Goal: Task Accomplishment & Management: Use online tool/utility

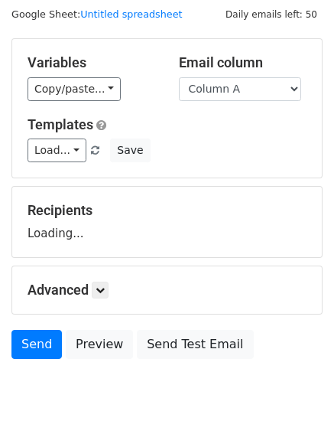
scroll to position [86, 0]
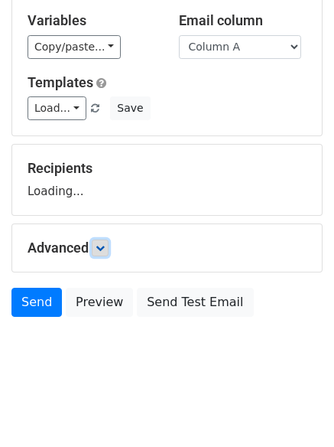
click at [98, 249] on link at bounding box center [100, 248] width 17 height 17
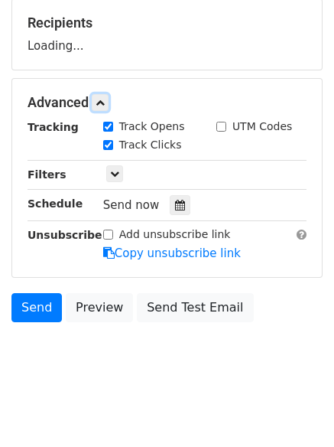
scroll to position [236, 0]
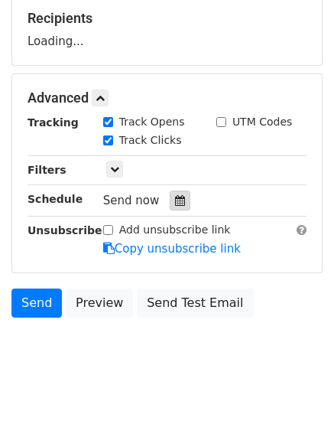
click at [175, 199] on icon at bounding box center [180, 200] width 10 height 11
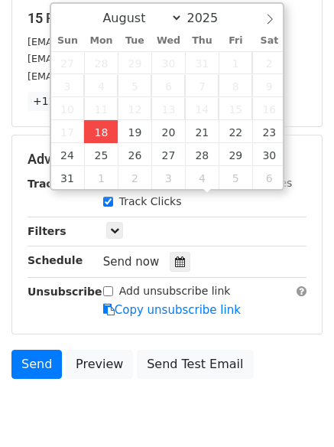
type input "2025-08-18 15:25"
type input "03"
type input "25"
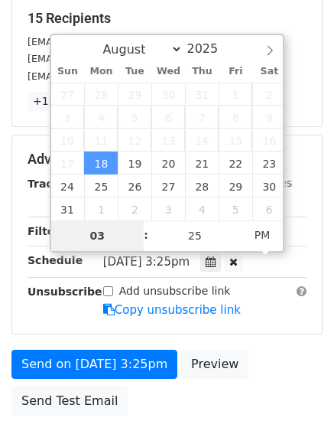
type input "4"
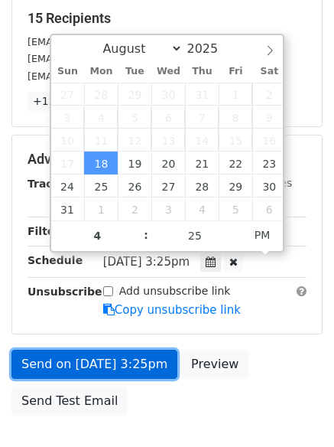
click at [142, 360] on link "Send on Aug 18 at 3:25pm" at bounding box center [94, 364] width 166 height 29
type input "2025-08-18 16:25"
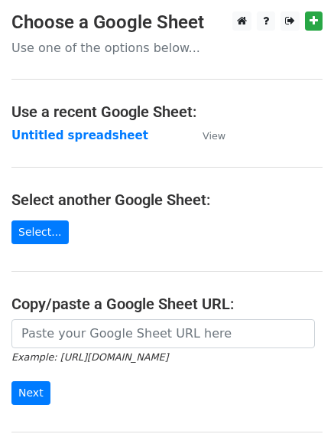
click at [75, 139] on strong "Untitled spreadsheet" at bounding box center [79, 136] width 137 height 14
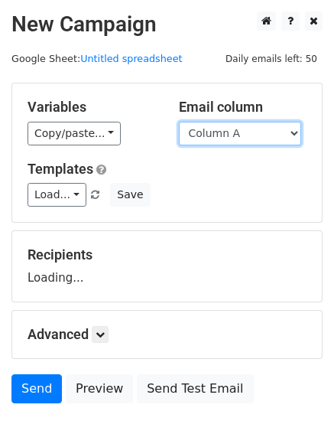
click at [228, 133] on select "Column A Column B Column C" at bounding box center [240, 134] width 122 height 24
click at [179, 122] on select "Column A Column B Column C" at bounding box center [240, 134] width 122 height 24
click at [230, 143] on select "Column A Column B Column C" at bounding box center [240, 134] width 122 height 24
click at [218, 177] on h5 "Templates" at bounding box center [167, 169] width 279 height 17
click at [249, 133] on select "Column A Column B Column C" at bounding box center [240, 134] width 122 height 24
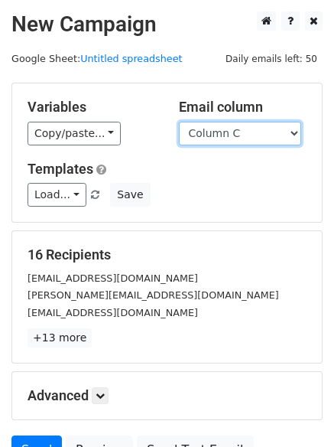
select select "Column B"
click at [179, 122] on select "Column A Column B Column C" at bounding box center [240, 134] width 122 height 24
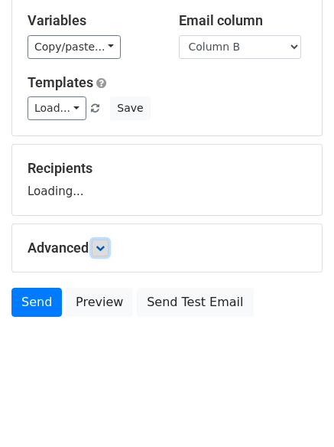
click at [105, 251] on icon at bounding box center [100, 247] width 9 height 9
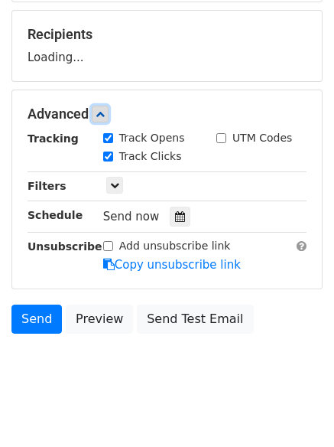
scroll to position [225, 0]
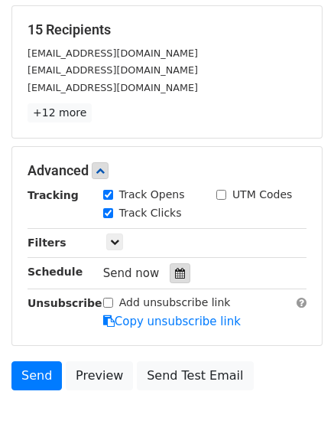
click at [175, 274] on icon at bounding box center [180, 273] width 10 height 11
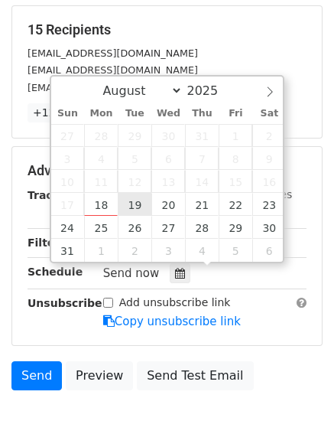
type input "2025-08-19 12:00"
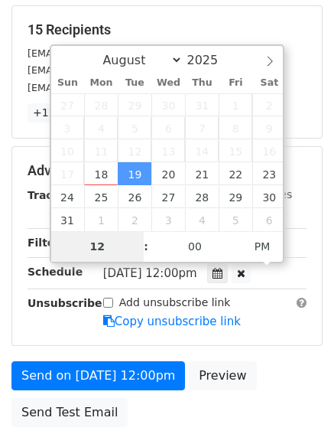
type input "7"
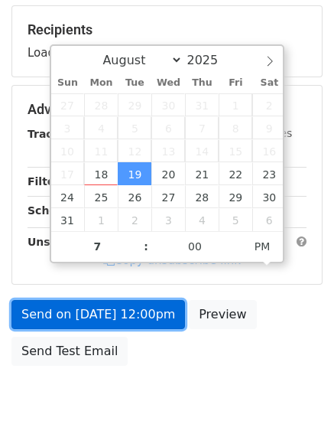
type input "2025-08-19 19:00"
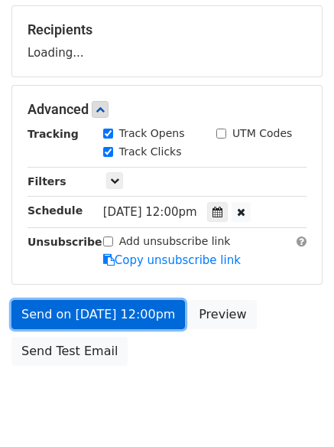
click at [139, 324] on link "Send on Aug 19 at 12:00pm" at bounding box center [98, 314] width 174 height 29
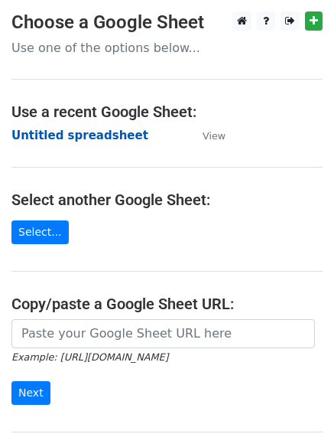
click at [100, 132] on strong "Untitled spreadsheet" at bounding box center [79, 136] width 137 height 14
click at [256, 137] on main "Choose a Google Sheet Use one of the options below... Use a recent Google Sheet…" at bounding box center [167, 248] width 334 height 475
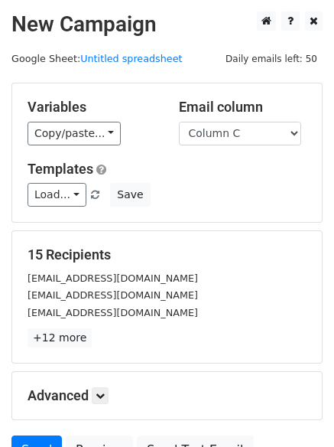
select select "Column C"
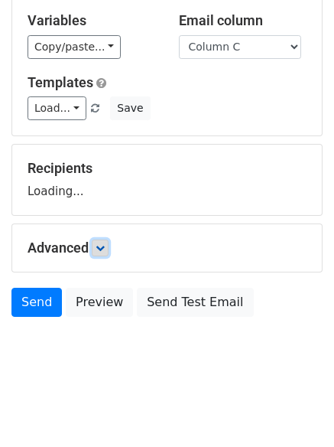
click at [97, 245] on link at bounding box center [100, 248] width 17 height 17
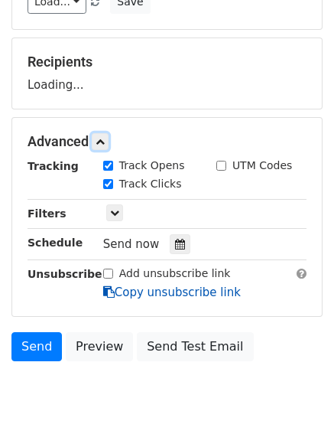
scroll to position [197, 0]
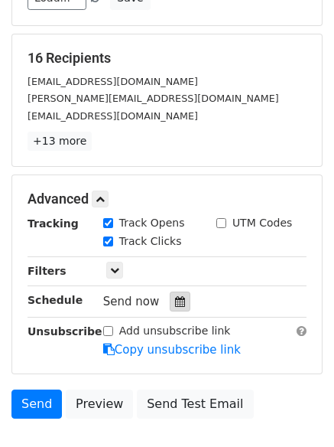
click at [175, 296] on icon at bounding box center [180, 301] width 10 height 11
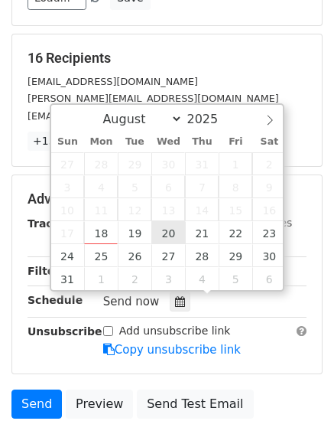
type input "2025-08-20 12:00"
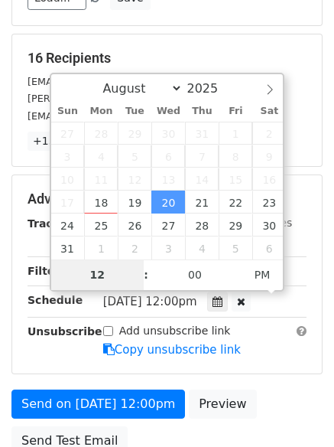
type input "6"
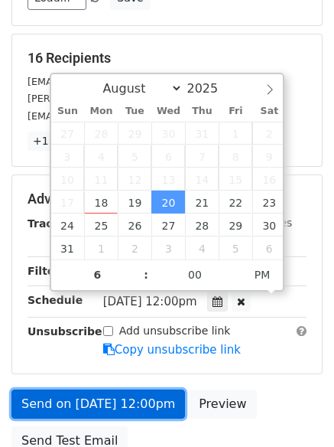
type input "2025-08-20 18:00"
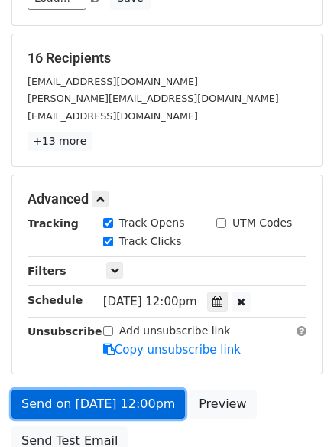
click at [127, 404] on link "Send on Aug 20 at 12:00pm" at bounding box center [98, 403] width 174 height 29
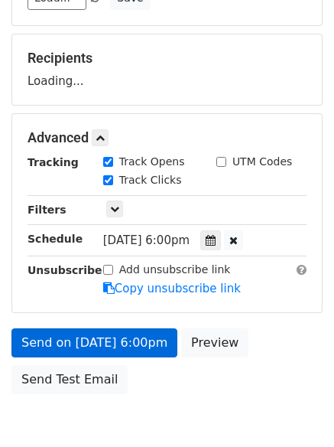
click at [128, 403] on body "New Campaign Daily emails left: 50 Google Sheet: Untitled spreadsheet Variables…" at bounding box center [167, 139] width 334 height 648
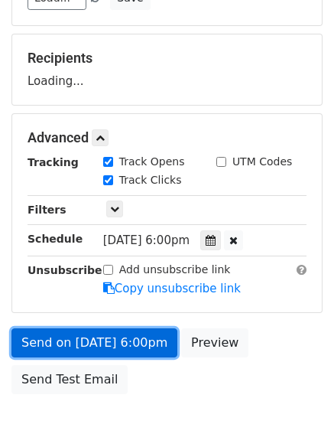
click at [139, 350] on link "Send on Aug 20 at 6:00pm" at bounding box center [94, 342] width 166 height 29
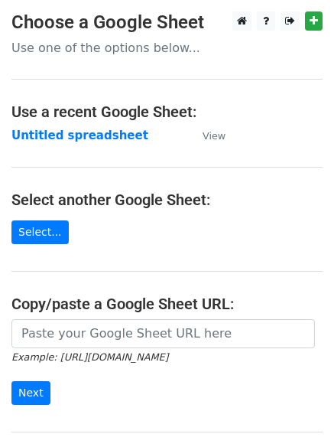
click at [90, 125] on main "Choose a Google Sheet Use one of the options below... Use a recent Google Sheet…" at bounding box center [167, 248] width 334 height 475
click at [88, 129] on strong "Untitled spreadsheet" at bounding box center [79, 136] width 137 height 14
click at [94, 137] on strong "Untitled spreadsheet" at bounding box center [79, 136] width 137 height 14
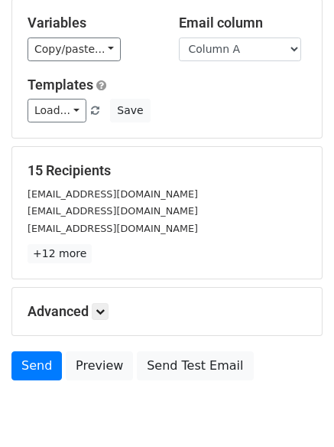
scroll to position [148, 0]
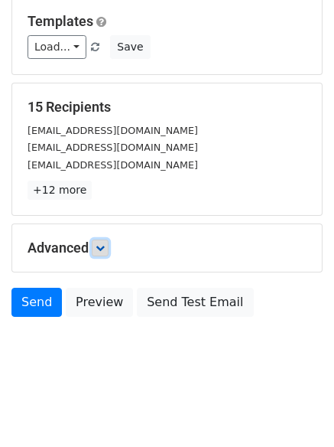
click at [105, 243] on link at bounding box center [100, 248] width 17 height 17
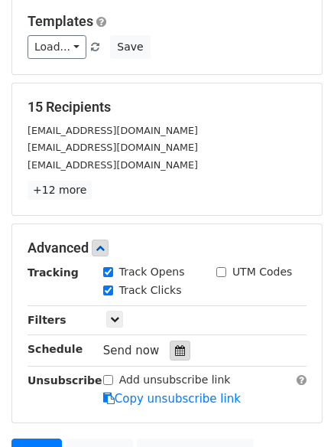
click at [175, 350] on icon at bounding box center [180, 350] width 10 height 11
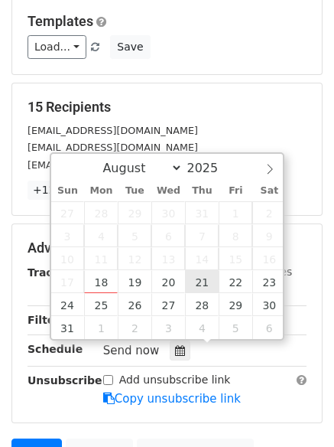
type input "2025-08-21 12:00"
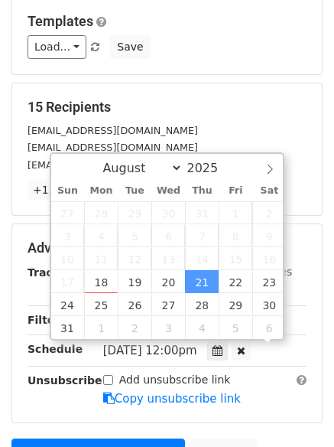
scroll to position [1, 0]
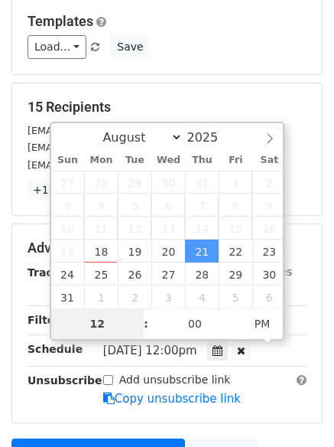
type input "7"
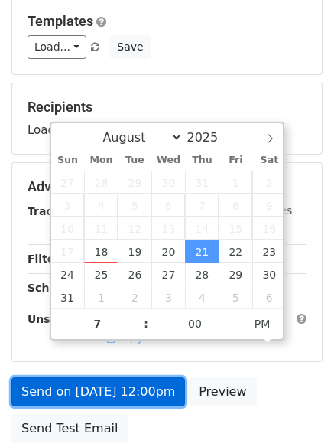
type input "2025-08-21 19:00"
click at [131, 389] on link "Send on Aug 21 at 12:00pm" at bounding box center [98, 391] width 174 height 29
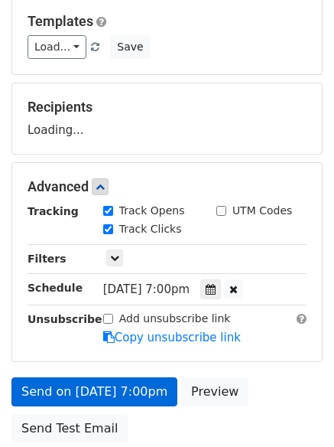
scroll to position [224, 0]
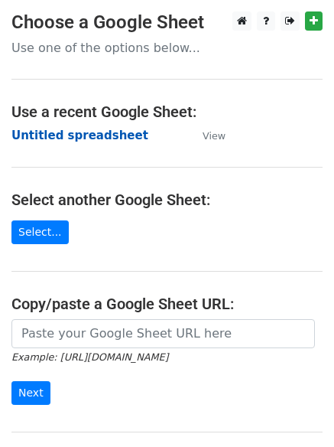
click at [107, 132] on strong "Untitled spreadsheet" at bounding box center [79, 136] width 137 height 14
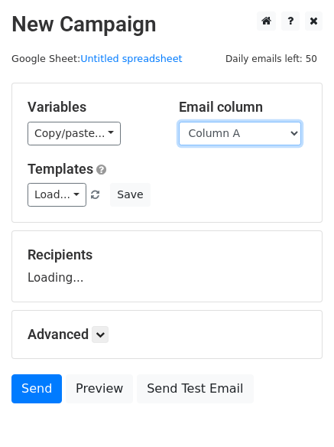
click at [223, 138] on select "Column A Column B Column C" at bounding box center [240, 134] width 122 height 24
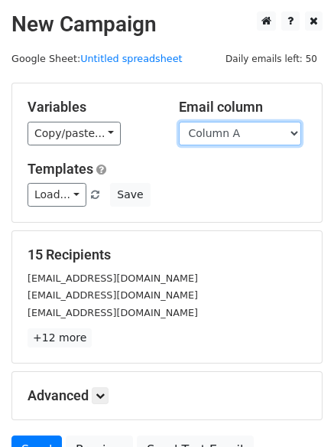
click at [252, 139] on select "Column A Column B Column C" at bounding box center [240, 134] width 122 height 24
select select "Column B"
click at [179, 122] on select "Column A Column B Column C" at bounding box center [240, 134] width 122 height 24
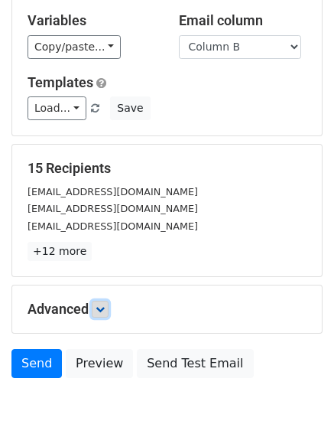
click at [103, 305] on icon at bounding box center [100, 309] width 9 height 9
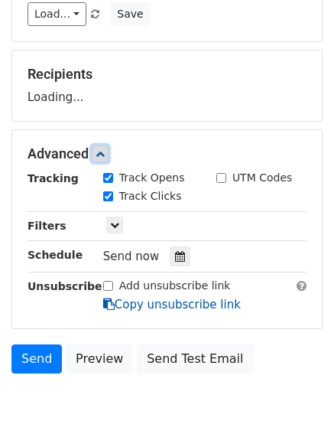
scroll to position [194, 0]
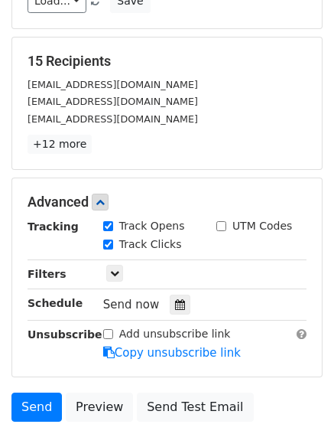
click at [171, 252] on div "Track Clicks" at bounding box center [148, 245] width 113 height 18
click at [175, 301] on icon at bounding box center [180, 304] width 10 height 11
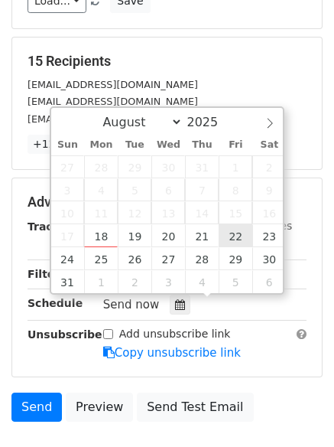
type input "2025-08-22 12:00"
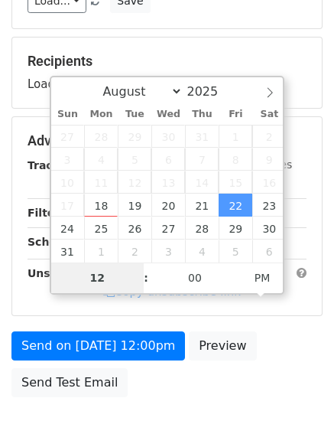
type input "8"
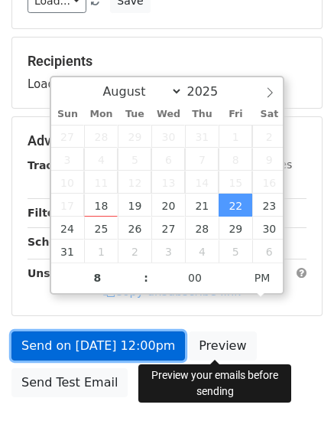
type input "2025-08-22 20:00"
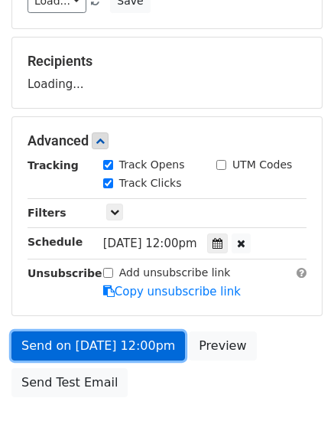
click at [153, 346] on link "Send on Aug 22 at 12:00pm" at bounding box center [98, 345] width 174 height 29
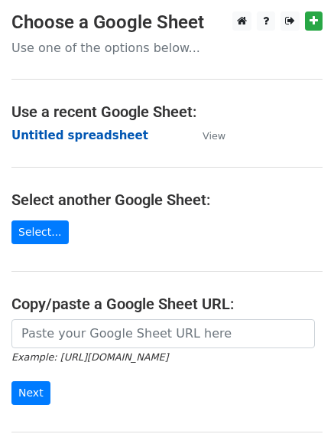
click at [112, 141] on strong "Untitled spreadsheet" at bounding box center [79, 136] width 137 height 14
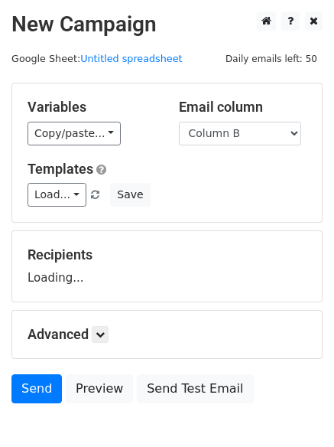
click at [179, 122] on select "Column A Column B Column C" at bounding box center [240, 134] width 122 height 24
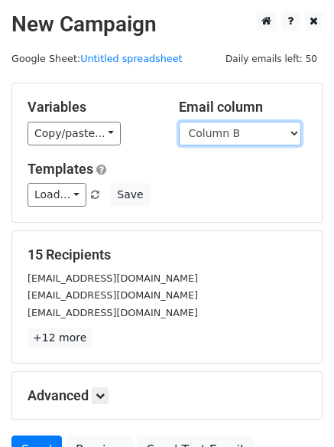
drag, startPoint x: 230, startPoint y: 135, endPoint x: 226, endPoint y: 145, distance: 10.3
click at [230, 135] on select "Column A Column B Column C" at bounding box center [240, 134] width 122 height 24
select select "Column C"
click at [179, 122] on select "Column A Column B Column C" at bounding box center [240, 134] width 122 height 24
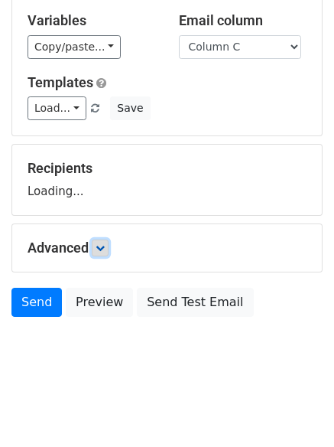
click at [105, 247] on icon at bounding box center [100, 247] width 9 height 9
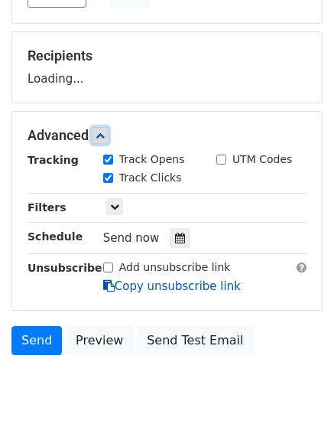
scroll to position [203, 0]
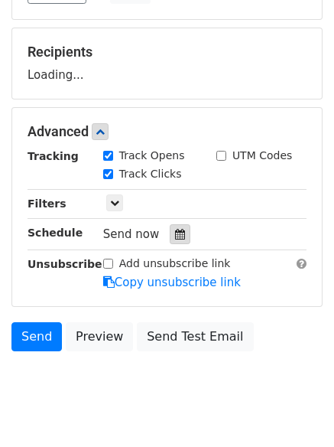
click at [175, 237] on icon at bounding box center [180, 234] width 10 height 11
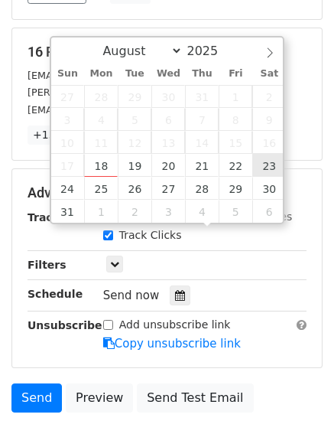
type input "2025-08-23 12:00"
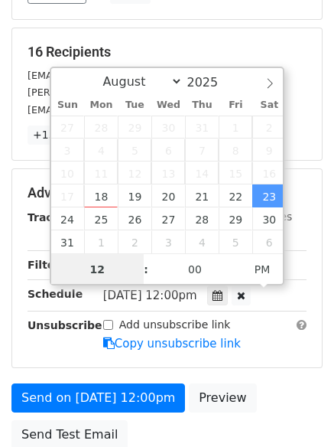
scroll to position [1, 0]
type input "9"
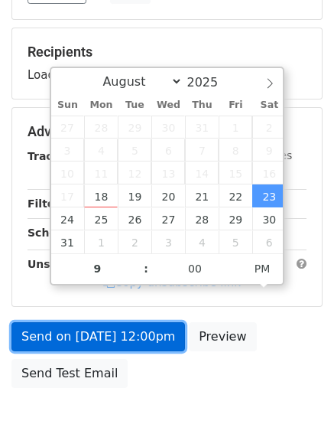
type input "2025-08-23 21:00"
click at [161, 336] on link "Send on Aug 23 at 12:00pm" at bounding box center [98, 336] width 174 height 29
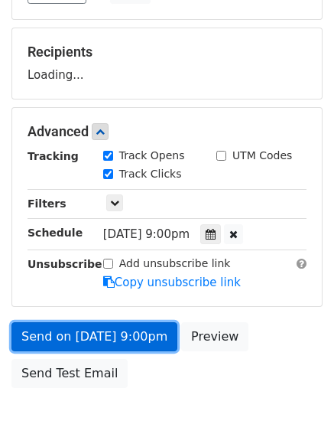
click at [141, 344] on link "Send on Aug 23 at 9:00pm" at bounding box center [94, 336] width 166 height 29
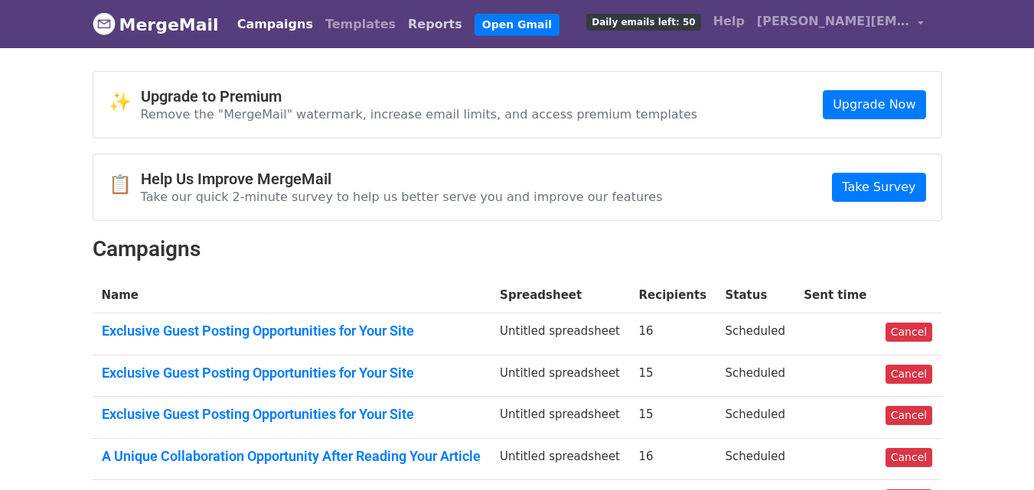
click at [402, 18] on link "Reports" at bounding box center [435, 24] width 67 height 31
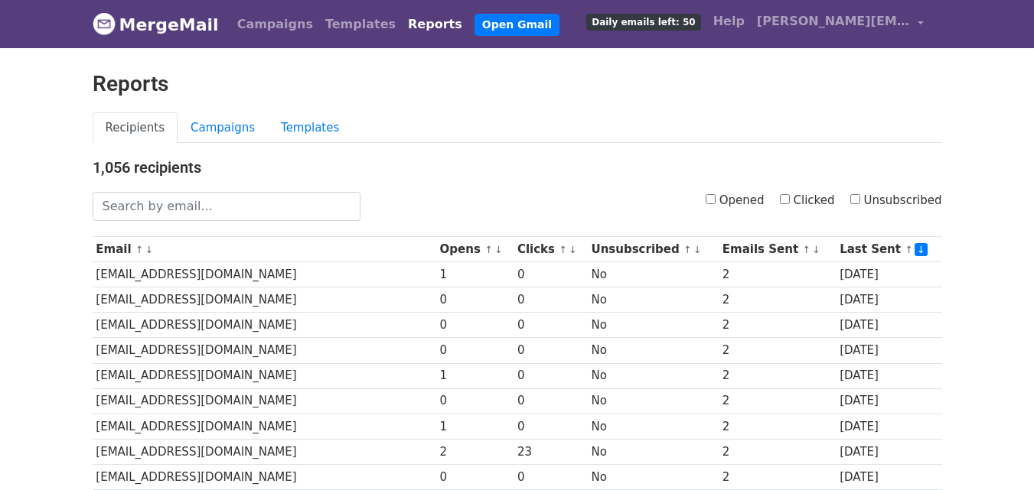
click at [790, 200] on input "Clicked" at bounding box center [785, 199] width 10 height 10
checkbox input "true"
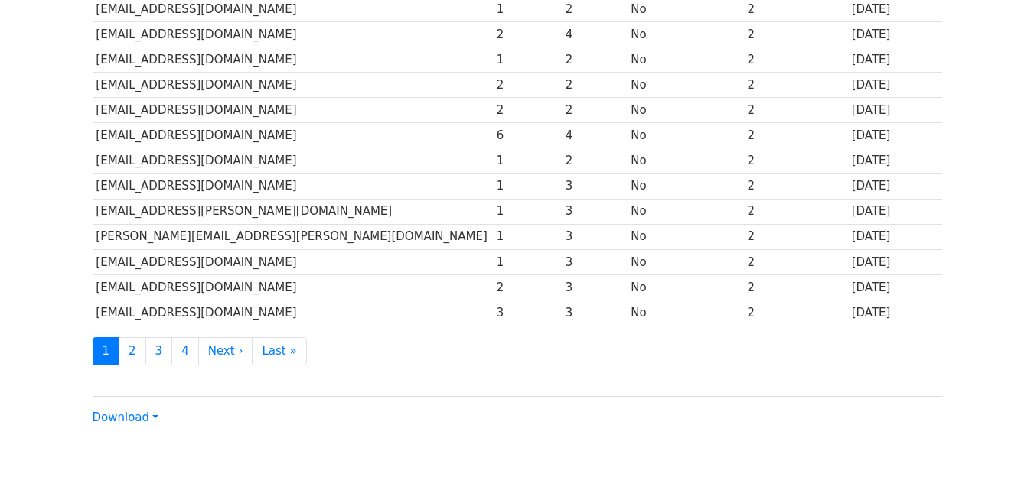
scroll to position [756, 0]
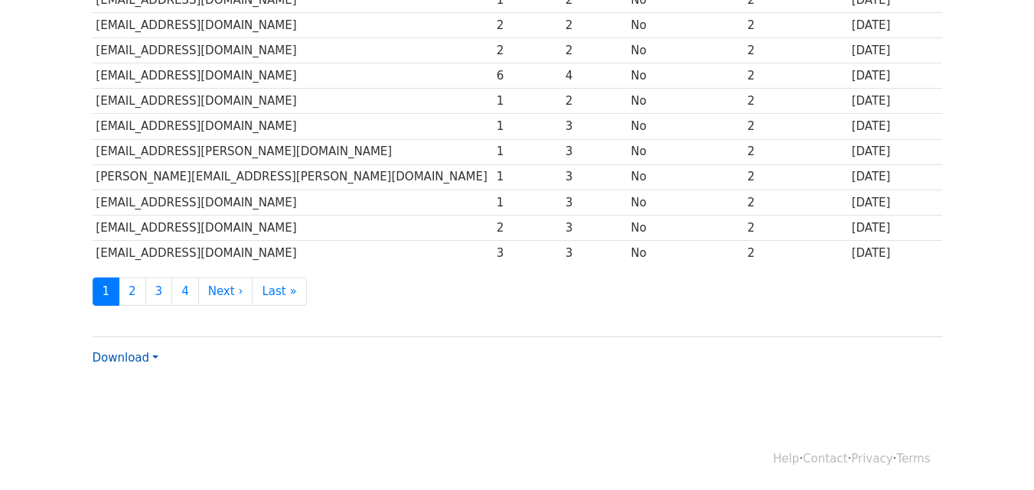
click at [139, 351] on link "Download" at bounding box center [126, 358] width 66 height 14
click at [156, 390] on link "CSV" at bounding box center [153, 387] width 121 height 24
